Goal: Task Accomplishment & Management: Manage account settings

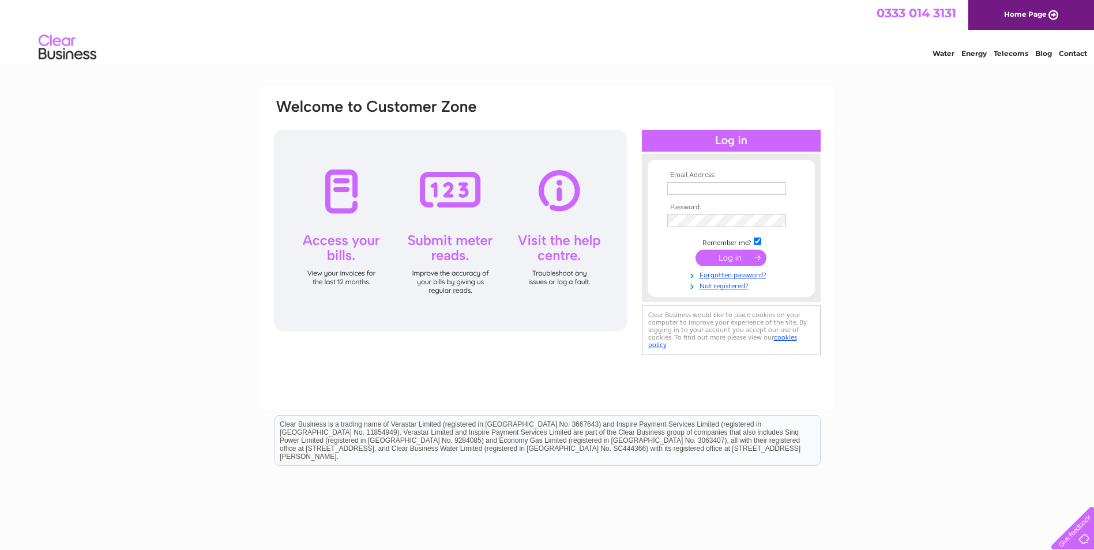
click at [700, 198] on td at bounding box center [732, 201] width 134 height 6
click at [708, 186] on input "text" at bounding box center [726, 188] width 119 height 13
type input "accounts@halesfarms.co.uk"
click at [696, 251] on input "submit" at bounding box center [731, 259] width 71 height 16
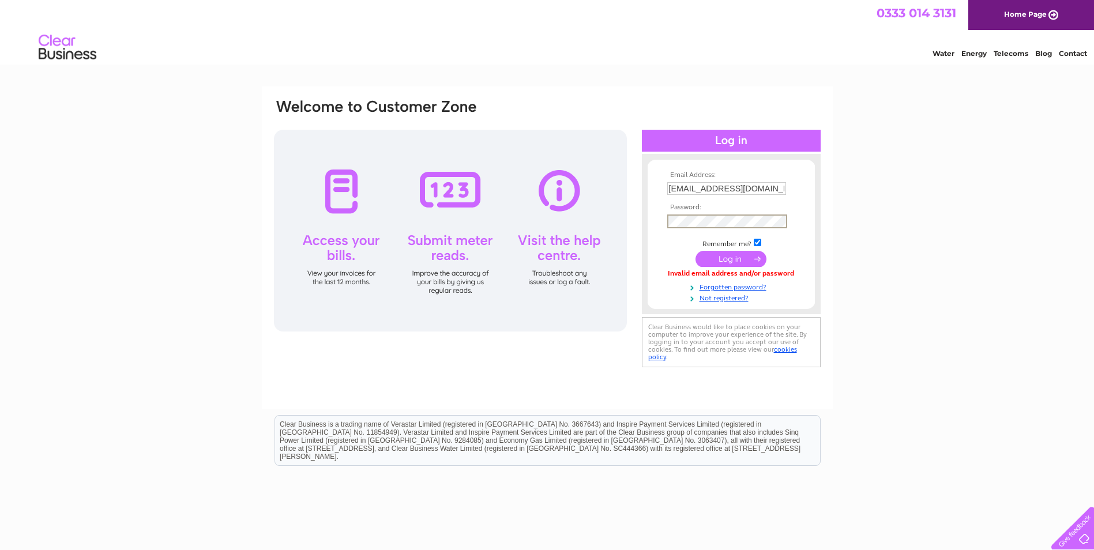
click at [696, 251] on input "submit" at bounding box center [731, 259] width 71 height 16
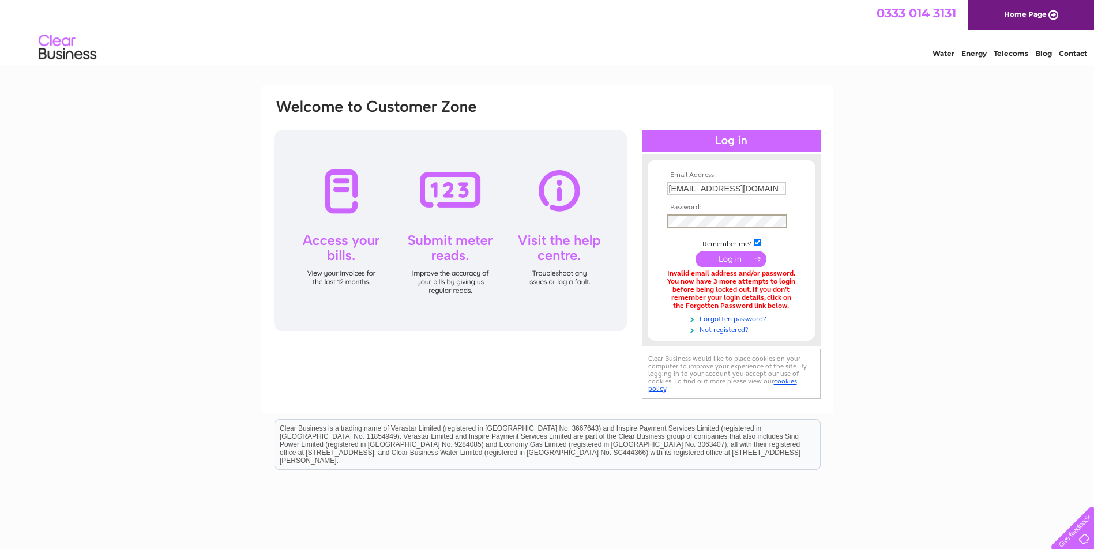
click at [696, 251] on input "submit" at bounding box center [731, 259] width 71 height 16
click at [749, 261] on input "submit" at bounding box center [731, 259] width 71 height 16
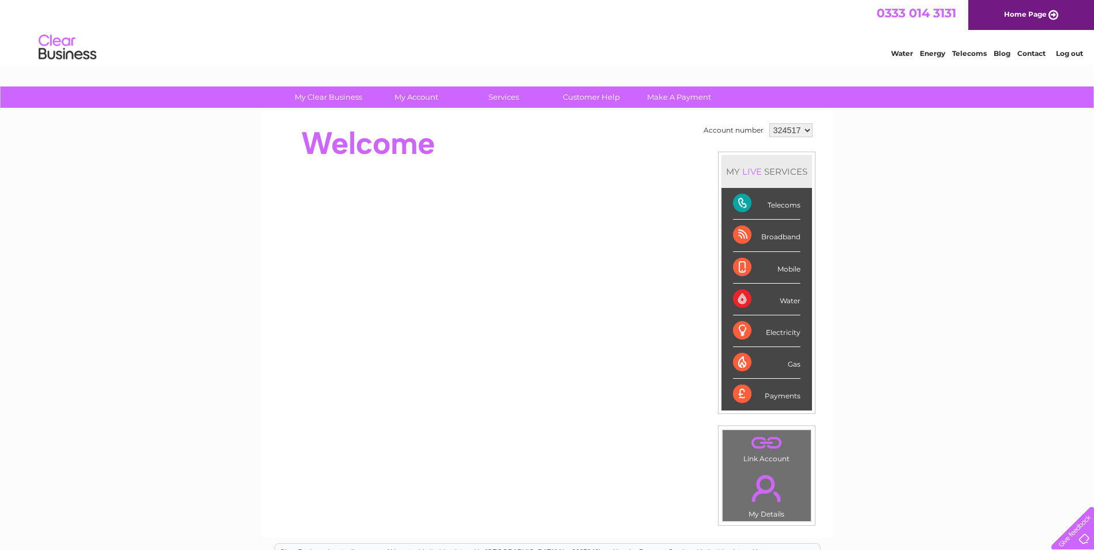
click at [914, 239] on div "My Clear Business Login Details My Details My Preferences Link Account My Accou…" at bounding box center [547, 411] width 1094 height 648
click at [782, 200] on div "Telecoms" at bounding box center [766, 204] width 67 height 32
click at [780, 208] on div "Telecoms" at bounding box center [766, 204] width 67 height 32
click at [734, 198] on div "Telecoms" at bounding box center [766, 204] width 67 height 32
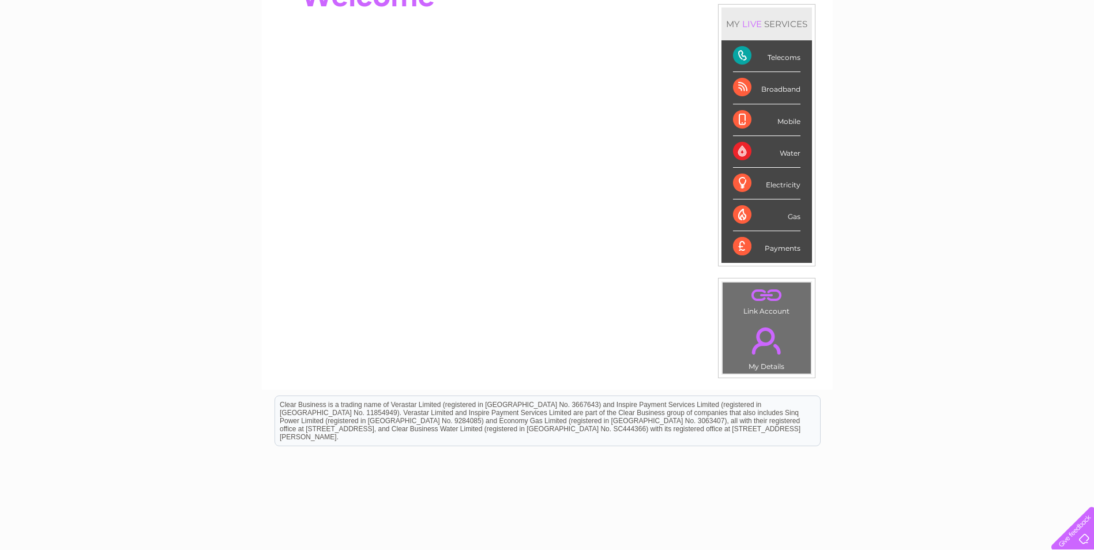
scroll to position [78, 0]
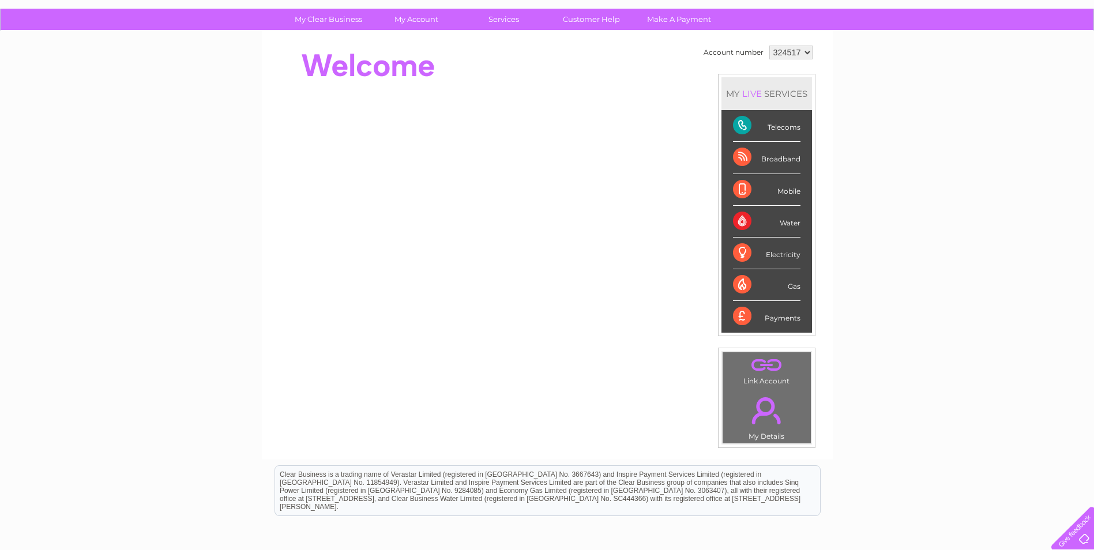
click at [768, 414] on link "." at bounding box center [767, 411] width 82 height 40
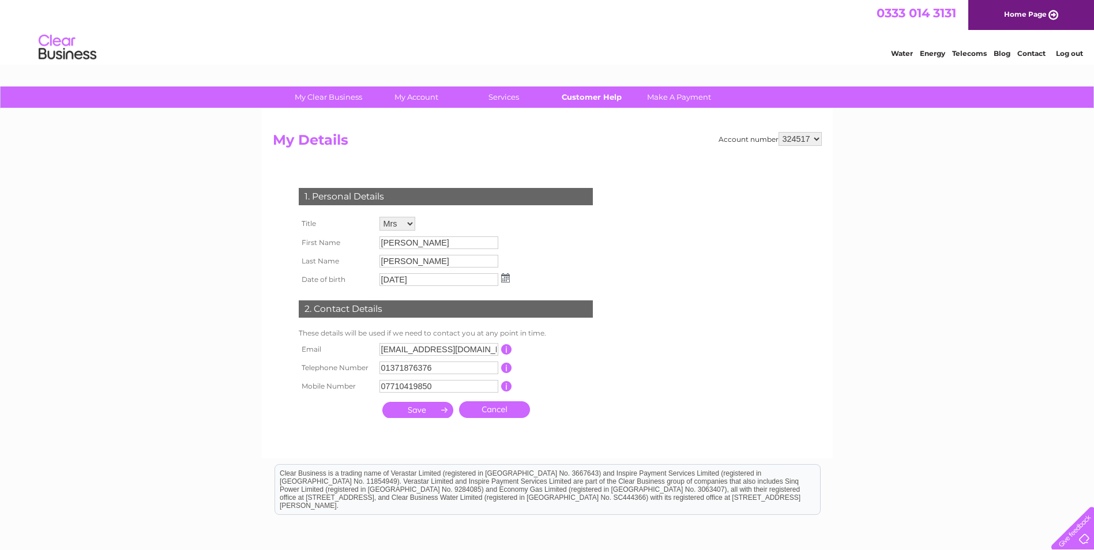
click at [583, 97] on link "Customer Help" at bounding box center [591, 97] width 95 height 21
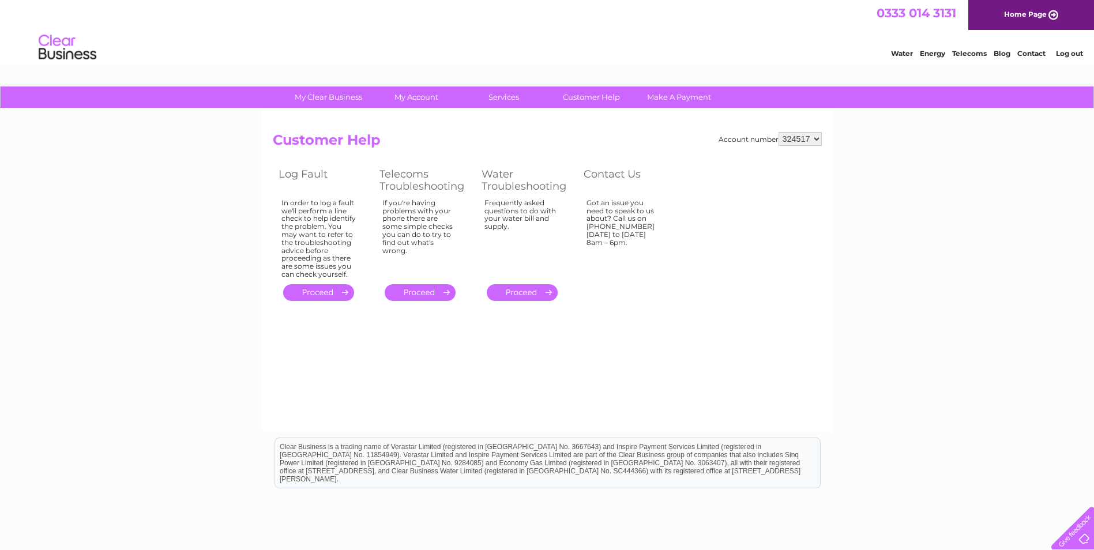
click at [420, 292] on link "." at bounding box center [420, 292] width 71 height 17
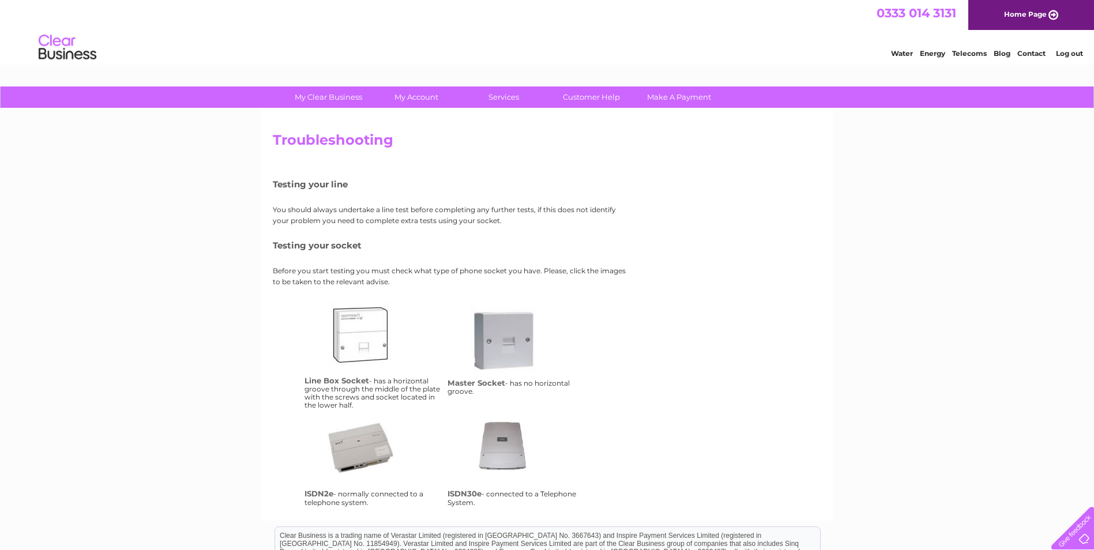
click at [1029, 18] on link "Home Page" at bounding box center [1032, 15] width 126 height 30
